Goal: Download file/media

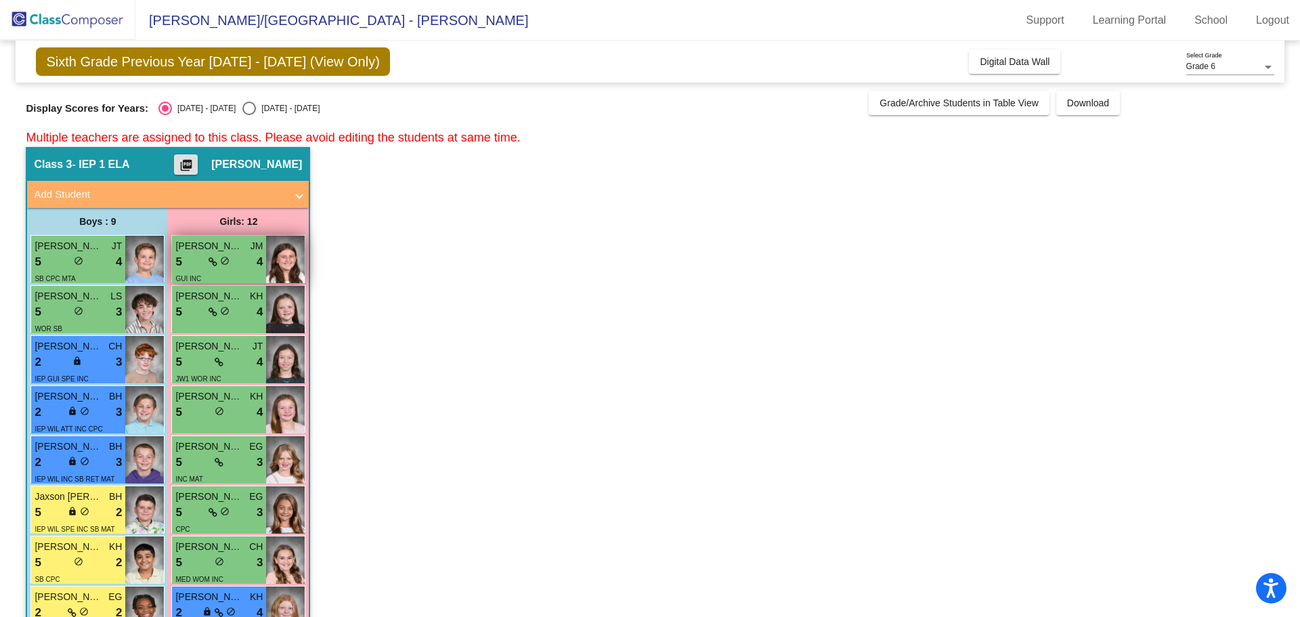
click at [249, 246] on div "Brynli [PERSON_NAME]" at bounding box center [218, 246] width 87 height 14
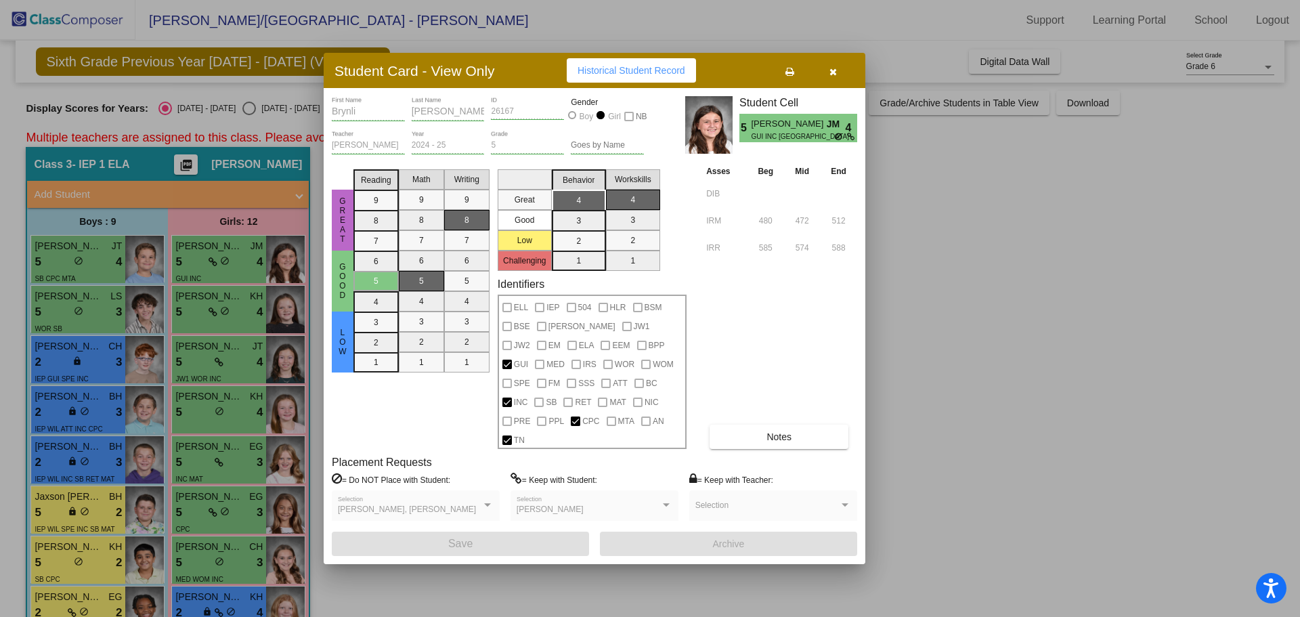
click at [836, 75] on span "button" at bounding box center [833, 70] width 7 height 11
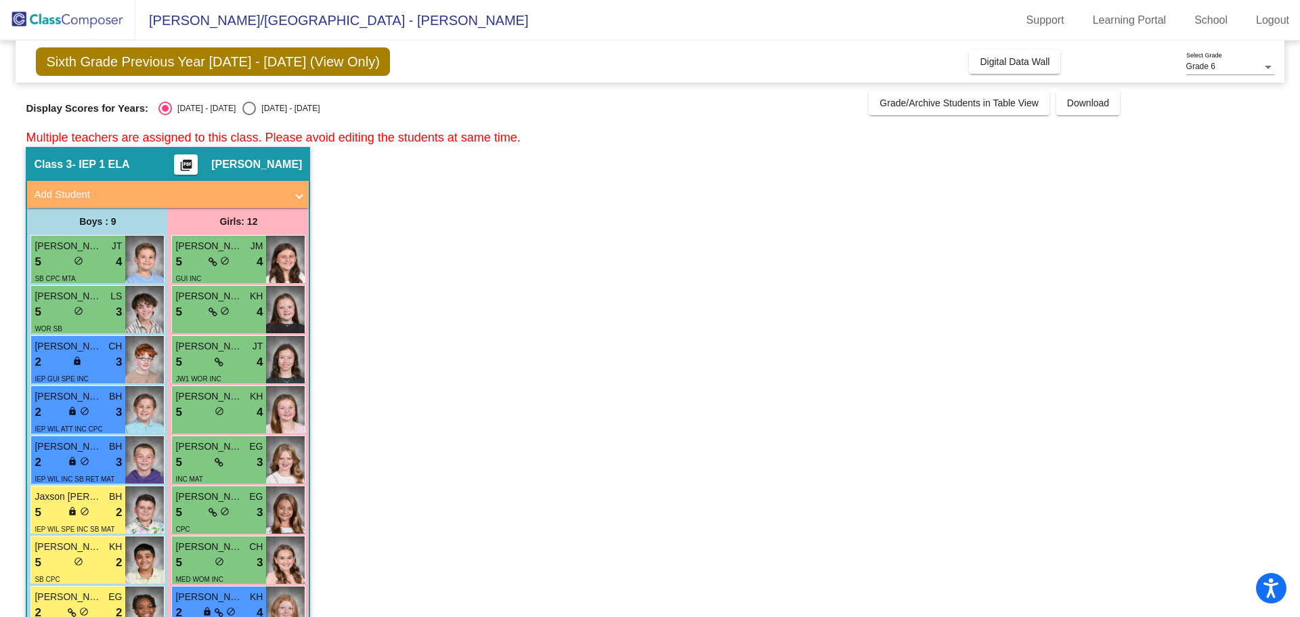
click at [190, 169] on mat-icon "picture_as_pdf" at bounding box center [186, 167] width 16 height 19
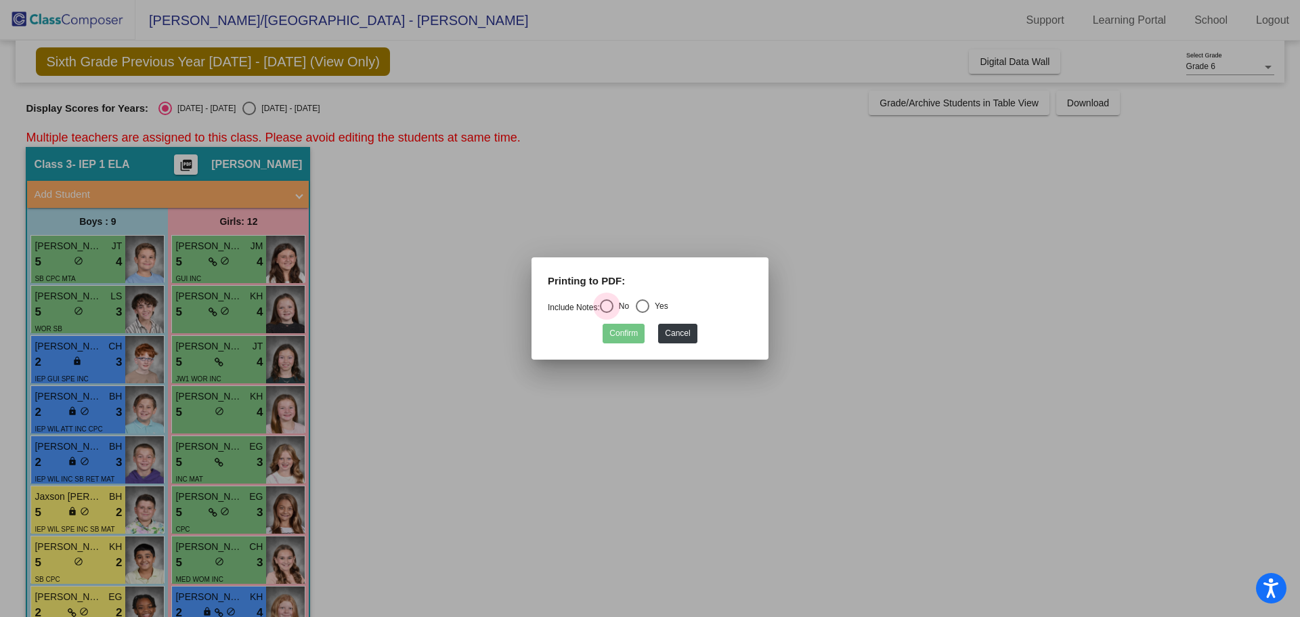
click at [613, 300] on div "Select an option" at bounding box center [607, 306] width 14 height 14
click at [607, 313] on input "No" at bounding box center [606, 313] width 1 height 1
radio input "true"
click at [678, 305] on div "Include Notes: No Yes" at bounding box center [650, 308] width 225 height 18
click at [650, 305] on div "Select an option" at bounding box center [643, 306] width 14 height 14
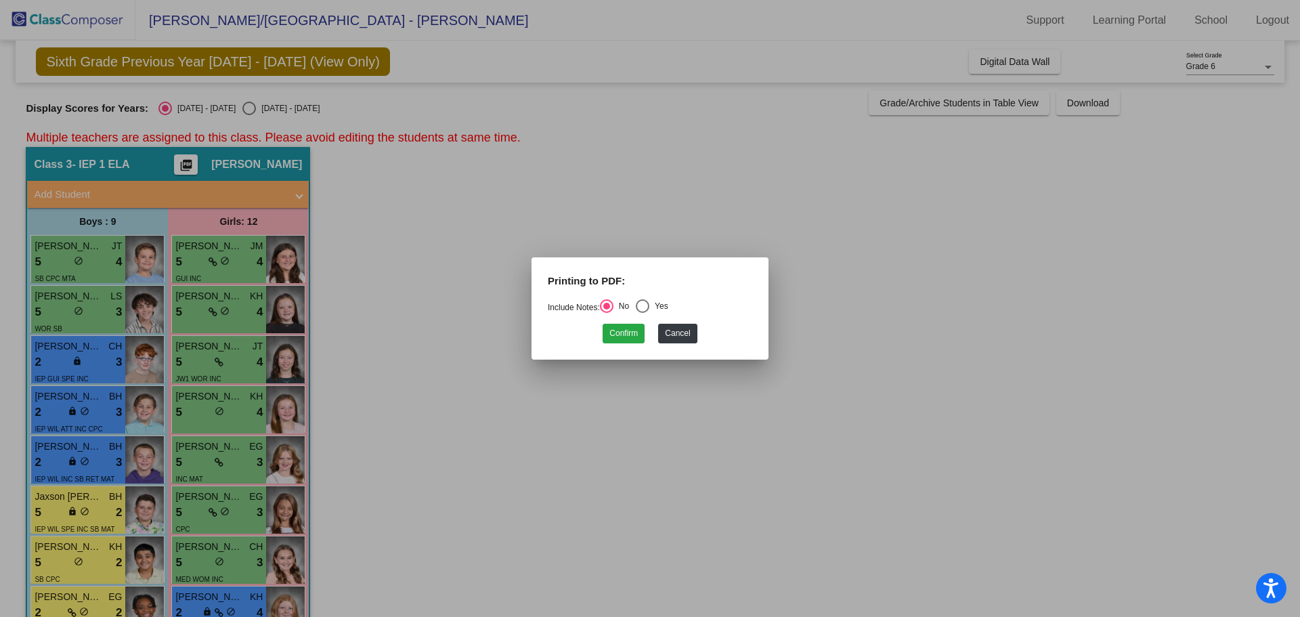
click at [643, 313] on input "Yes" at bounding box center [642, 313] width 1 height 1
radio input "true"
click at [638, 320] on div "Confirm Cancel" at bounding box center [650, 330] width 205 height 26
click at [638, 331] on button "Confirm" at bounding box center [624, 334] width 42 height 20
